Goal: Task Accomplishment & Management: Complete application form

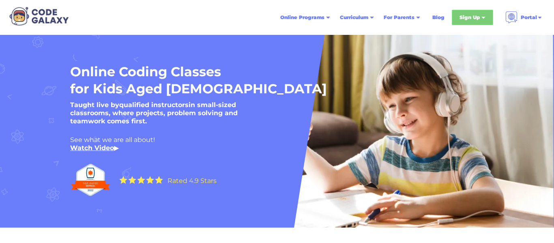
click at [475, 15] on div "Sign Up" at bounding box center [469, 17] width 20 height 8
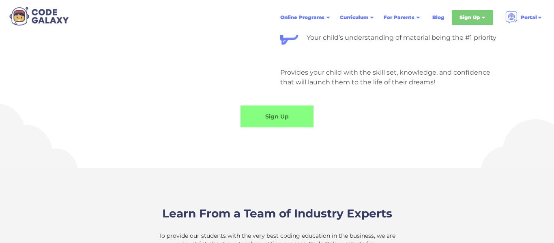
scroll to position [813, 0]
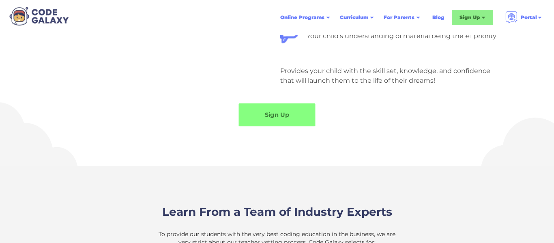
click at [300, 122] on link "Sign Up" at bounding box center [277, 114] width 77 height 23
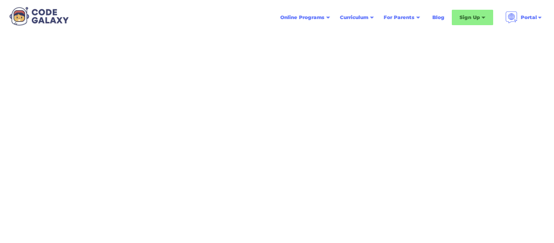
scroll to position [62, 0]
